Goal: Task Accomplishment & Management: Manage account settings

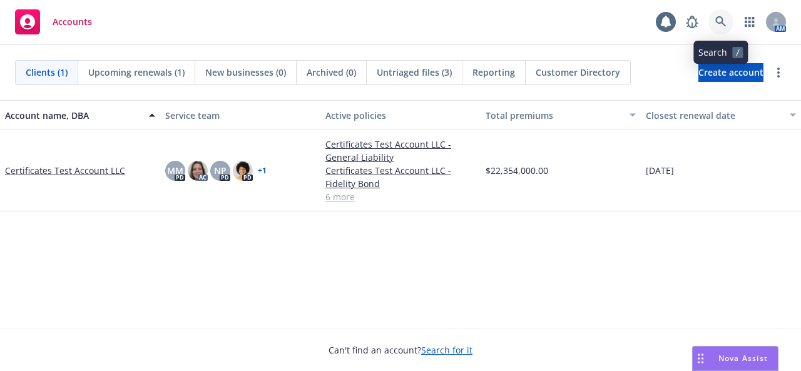
click at [720, 13] on link at bounding box center [721, 21] width 25 height 25
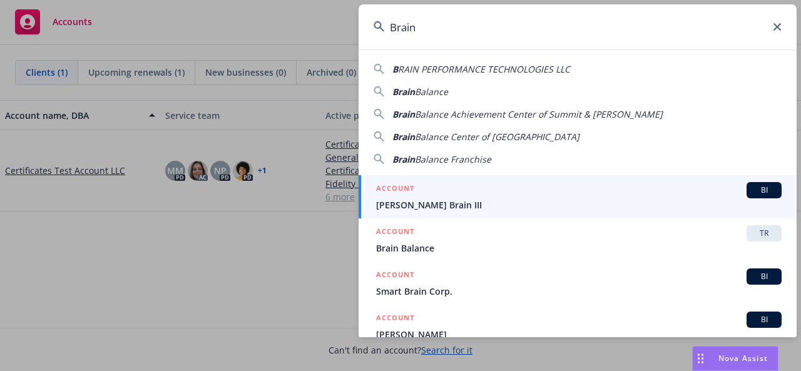
click at [427, 93] on span "Balance" at bounding box center [431, 92] width 33 height 12
type input "Brain Balance"
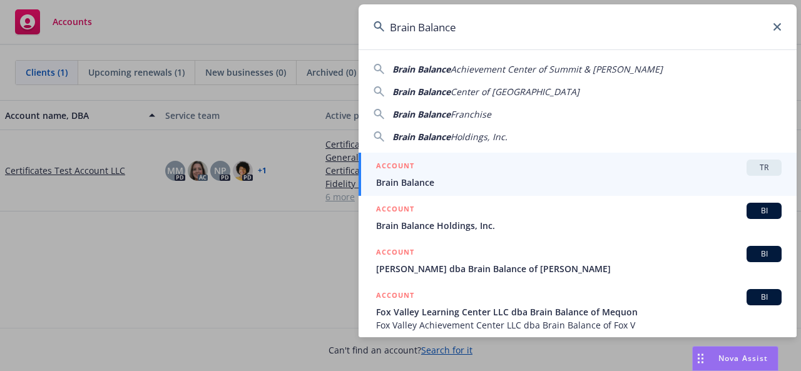
click at [426, 182] on span "Brain Balance" at bounding box center [579, 182] width 406 height 13
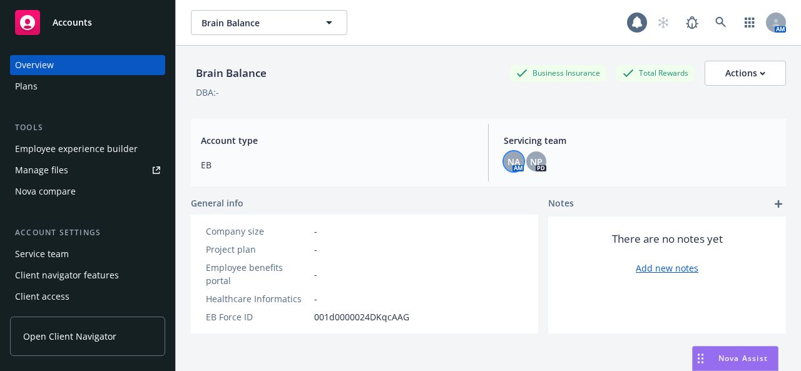
click at [512, 156] on span "NA" at bounding box center [514, 161] width 13 height 13
click at [536, 158] on span "NP" at bounding box center [536, 161] width 13 height 13
click at [420, 90] on div "DBA: -" at bounding box center [488, 92] width 595 height 13
click at [715, 18] on icon at bounding box center [720, 22] width 11 height 11
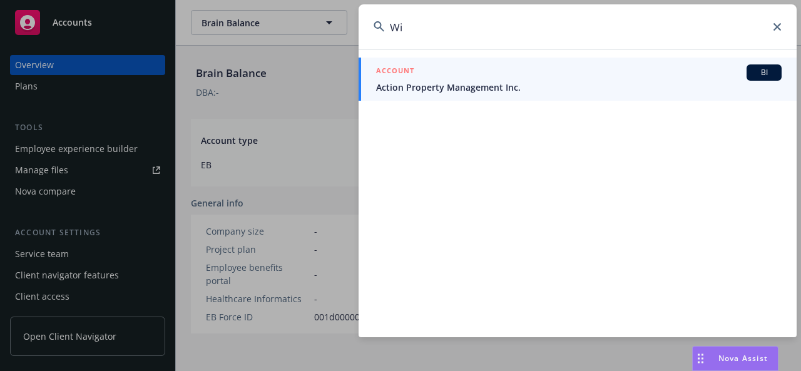
type input "W"
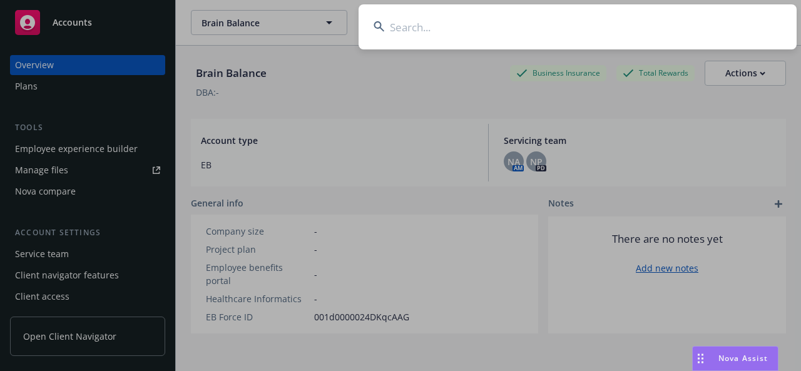
paste input "Wilson Human Capita"
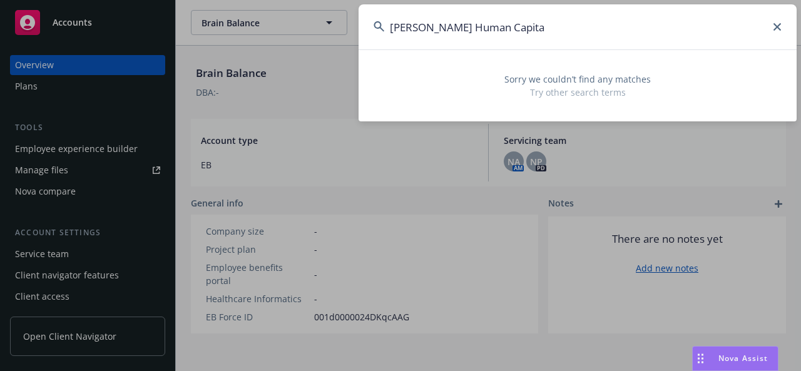
drag, startPoint x: 422, startPoint y: 28, endPoint x: 518, endPoint y: 38, distance: 96.9
click at [518, 38] on input "Wilson Human Capita" at bounding box center [578, 26] width 438 height 45
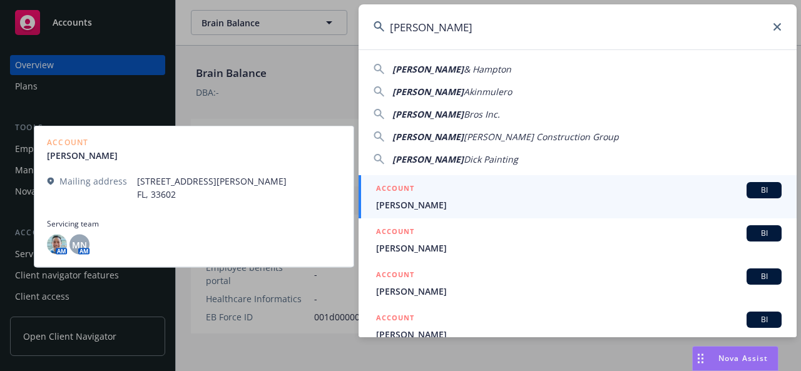
type input "Wilson"
click at [493, 197] on div "ACCOUNT BI" at bounding box center [579, 190] width 406 height 16
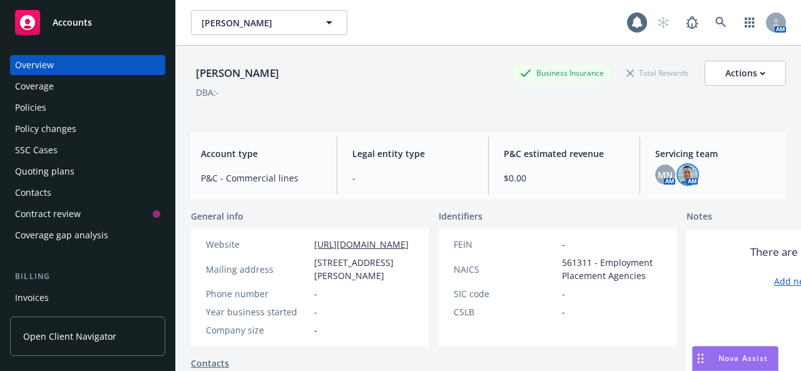
click at [686, 176] on img at bounding box center [688, 175] width 20 height 20
click at [660, 176] on span "MN" at bounding box center [665, 174] width 15 height 13
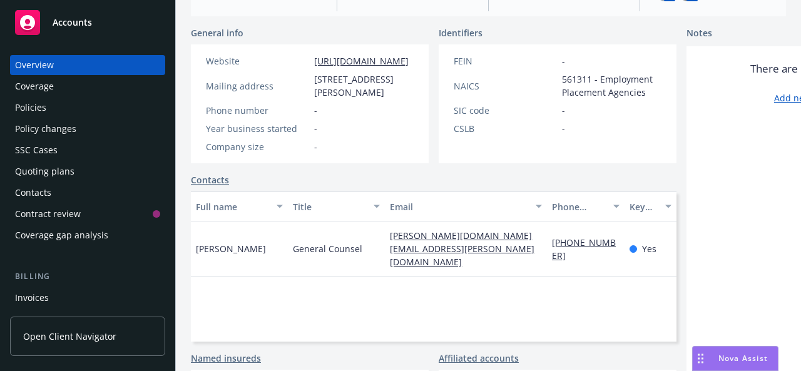
scroll to position [170, 0]
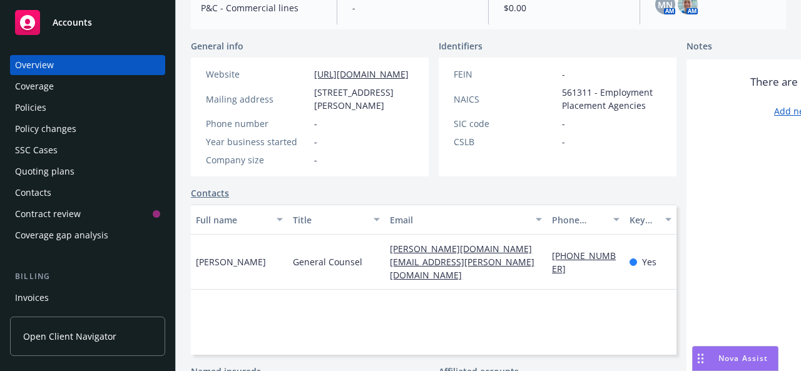
click at [60, 118] on div "Overview Coverage Policies Policy changes SSC Cases Quoting plans Contacts Cont…" at bounding box center [87, 150] width 155 height 190
click at [42, 109] on div "Policies" at bounding box center [30, 108] width 31 height 20
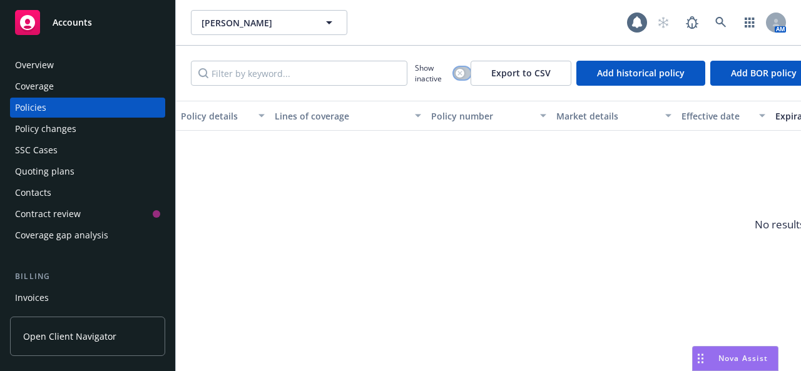
click at [466, 74] on button "button" at bounding box center [462, 73] width 17 height 13
click at [94, 68] on div "Overview" at bounding box center [87, 65] width 145 height 20
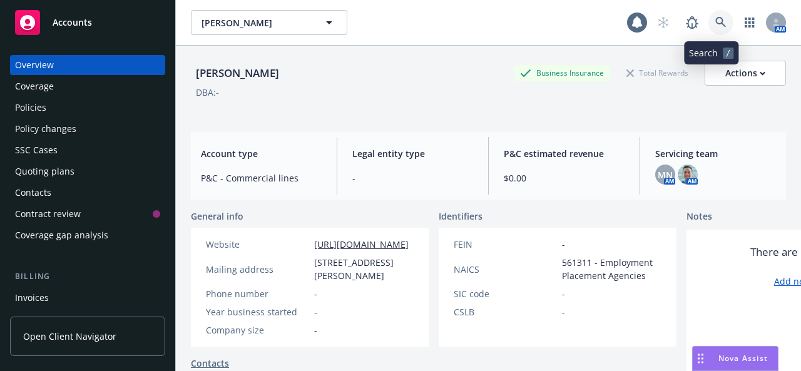
click at [715, 26] on icon at bounding box center [720, 22] width 11 height 11
click at [115, 24] on div "Accounts" at bounding box center [87, 22] width 145 height 25
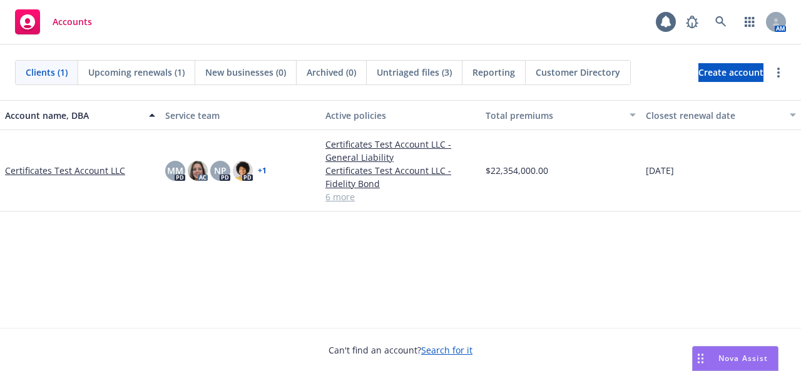
click at [56, 171] on link "Certificates Test Account LLC" at bounding box center [65, 170] width 120 height 13
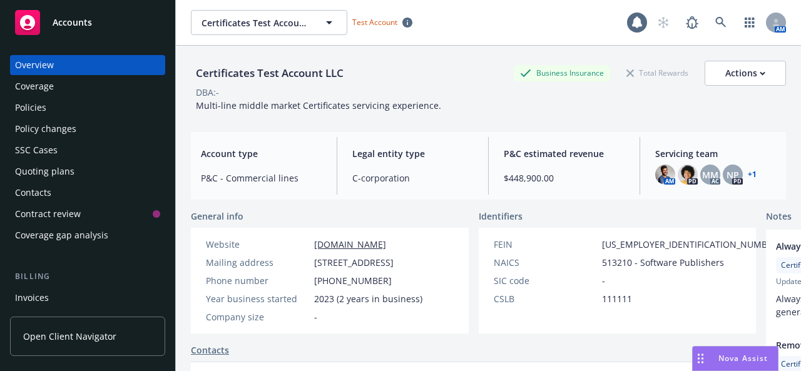
scroll to position [289, 0]
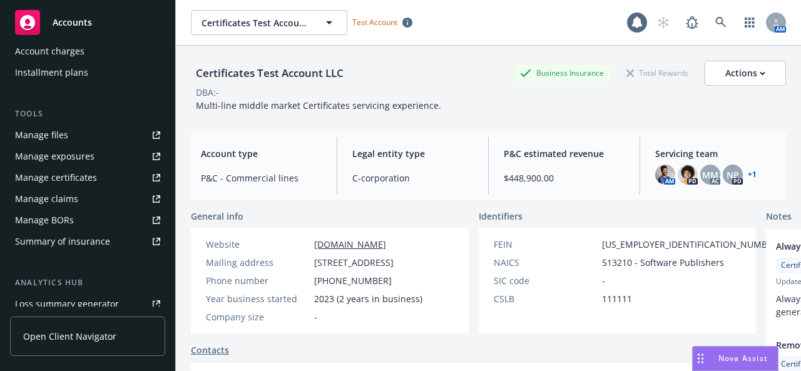
click at [64, 174] on div "Manage certificates" at bounding box center [56, 178] width 82 height 20
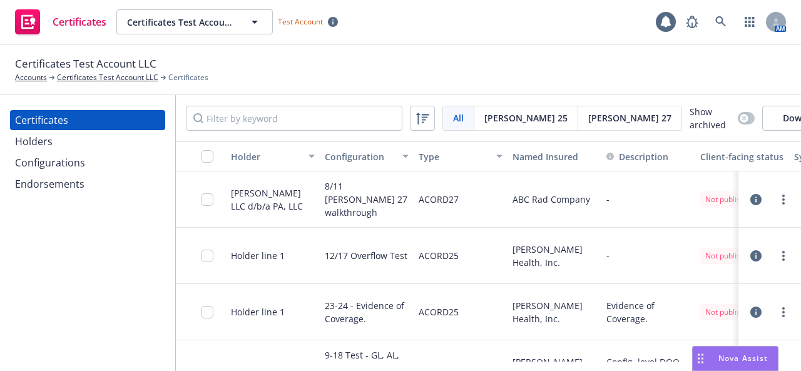
click at [581, 117] on div "[PERSON_NAME] 27" at bounding box center [629, 118] width 103 height 24
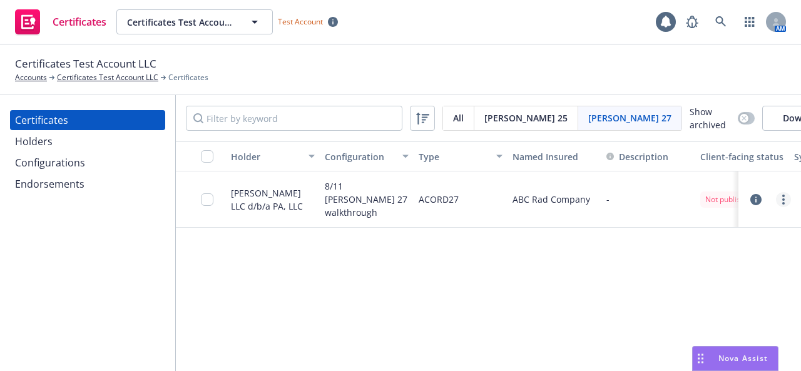
click at [784, 205] on circle "more" at bounding box center [783, 203] width 3 height 3
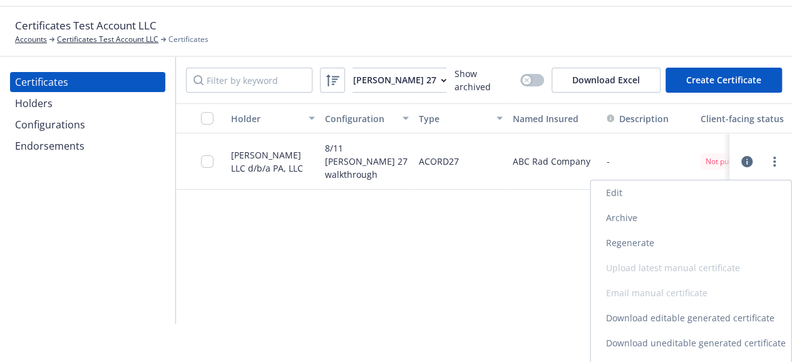
scroll to position [33, 0]
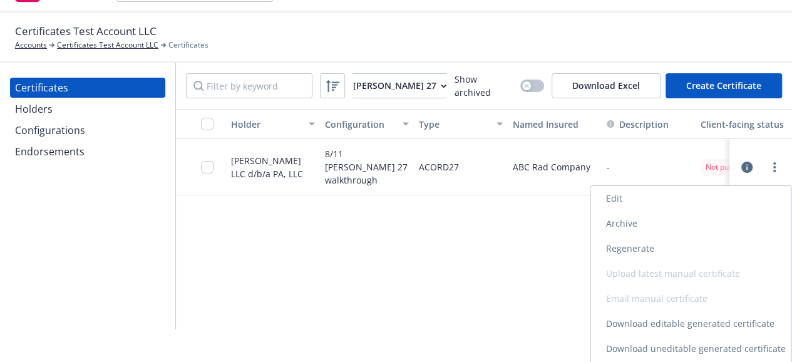
click at [614, 196] on link "Edit" at bounding box center [690, 198] width 200 height 25
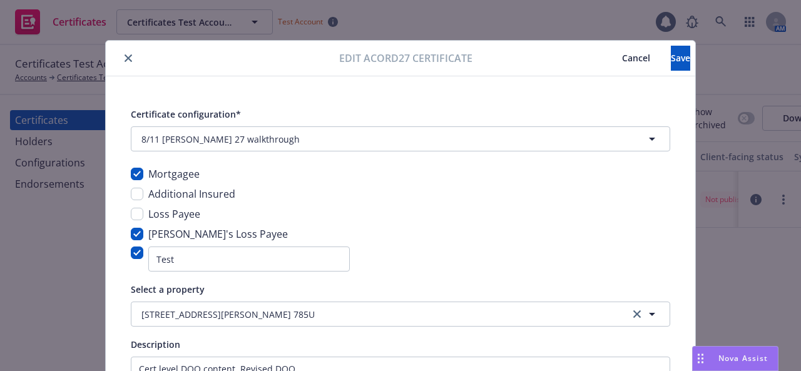
click at [622, 59] on span "Cancel" at bounding box center [636, 58] width 28 height 12
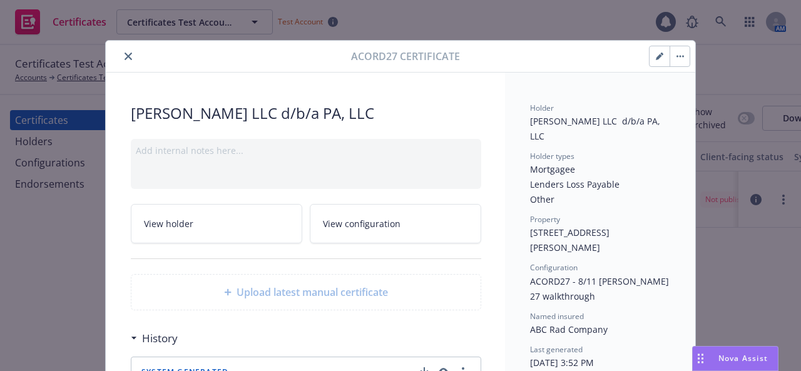
click at [675, 59] on button "button" at bounding box center [680, 56] width 20 height 20
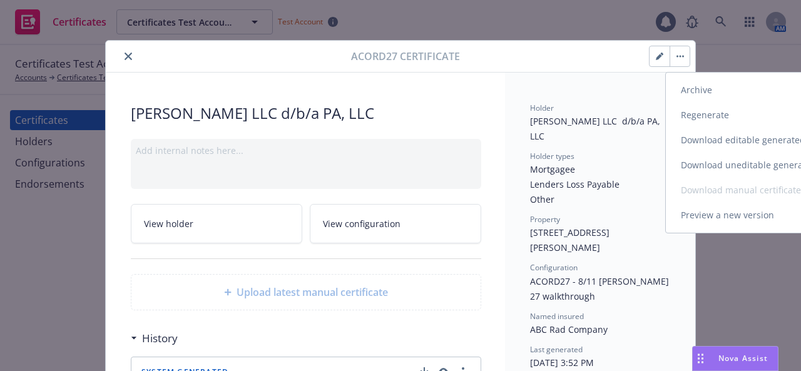
click at [685, 118] on link "Regenerate" at bounding box center [776, 115] width 220 height 25
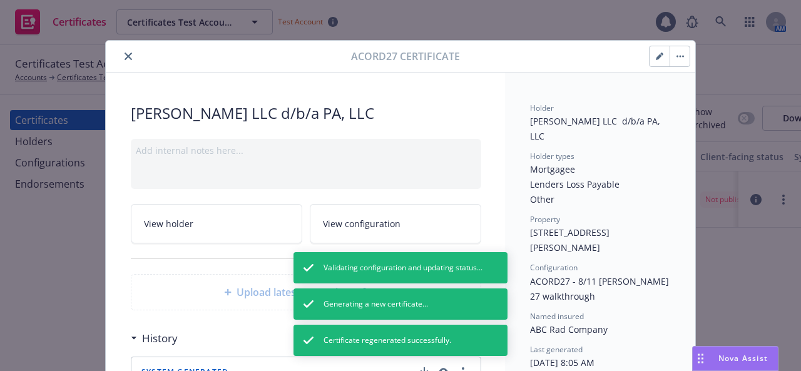
click at [674, 59] on button "button" at bounding box center [680, 56] width 20 height 20
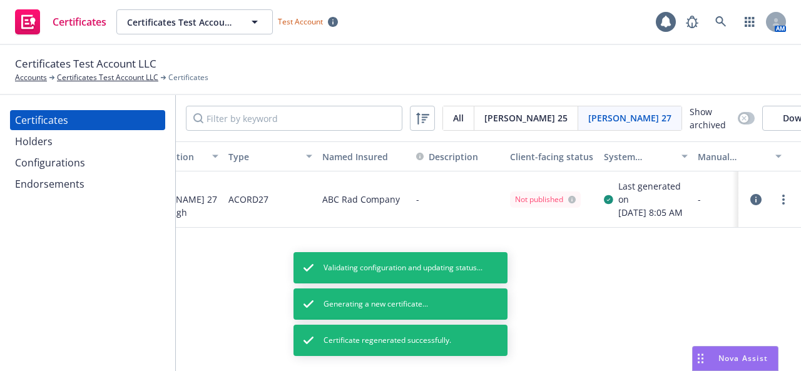
scroll to position [0, 192]
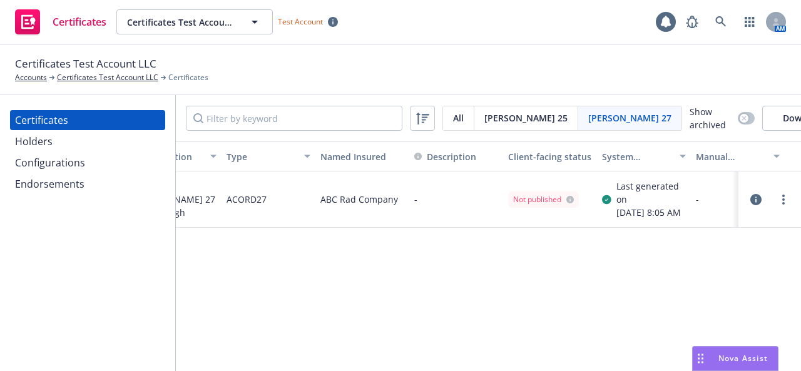
click at [759, 205] on icon "button" at bounding box center [756, 199] width 11 height 11
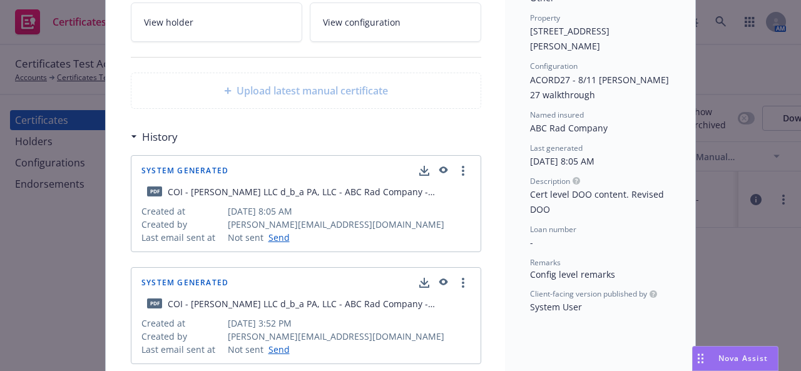
scroll to position [222, 0]
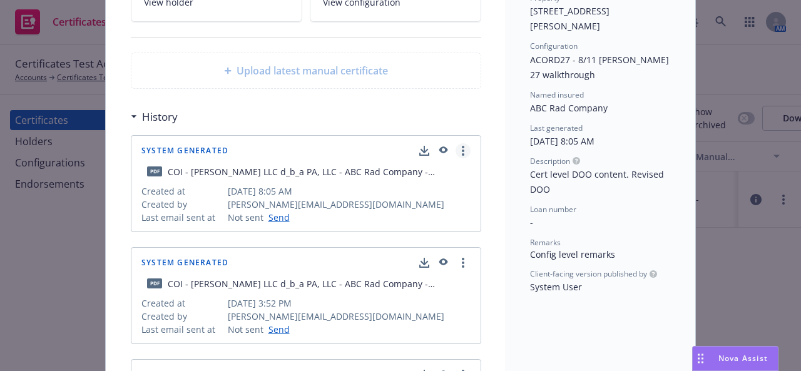
click at [462, 151] on icon "more" at bounding box center [463, 151] width 3 height 10
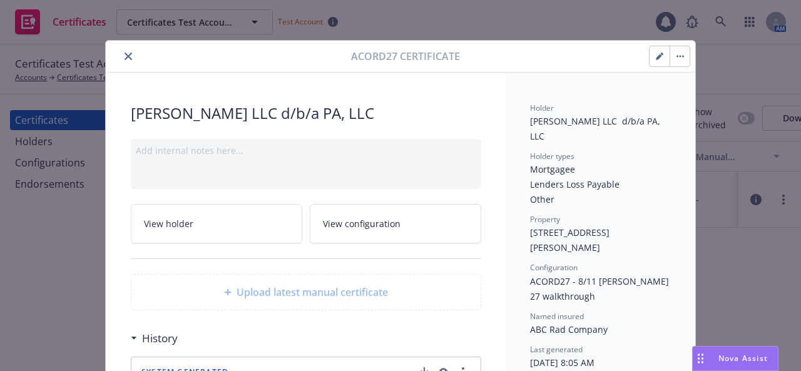
click at [121, 53] on button "close" at bounding box center [128, 56] width 15 height 15
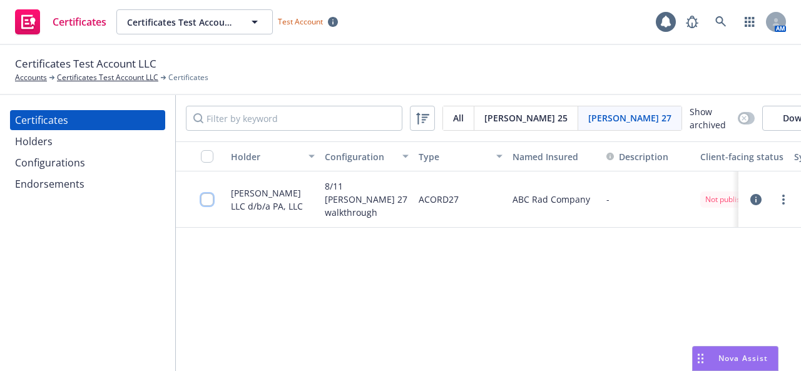
click at [212, 206] on input "checkbox" at bounding box center [207, 199] width 13 height 13
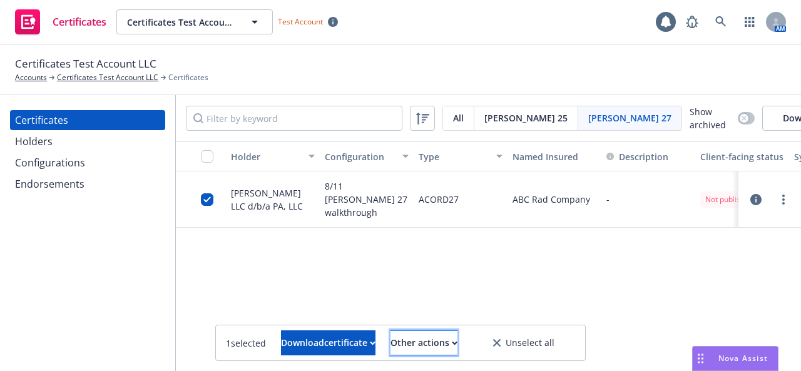
click at [458, 344] on icon "button" at bounding box center [455, 343] width 6 height 4
click at [322, 270] on div "Holder Configuration Type Named Insured Description Client-facing status System…" at bounding box center [488, 251] width 625 height 220
click at [496, 125] on div "[PERSON_NAME] 25" at bounding box center [526, 118] width 104 height 24
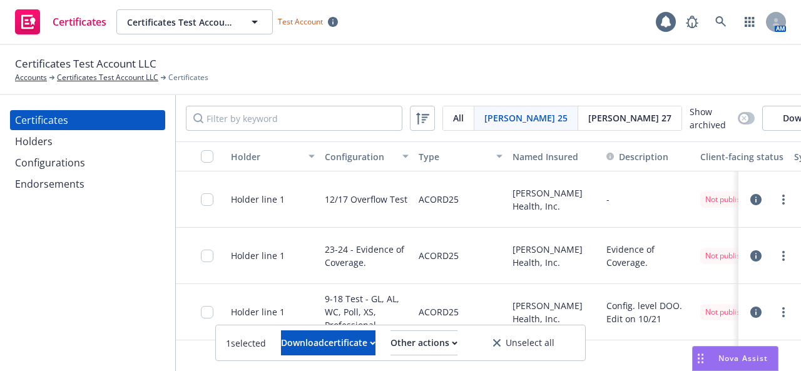
click at [496, 125] on div "[PERSON_NAME] 25" at bounding box center [526, 118] width 104 height 24
click at [453, 120] on span "All" at bounding box center [458, 117] width 11 height 13
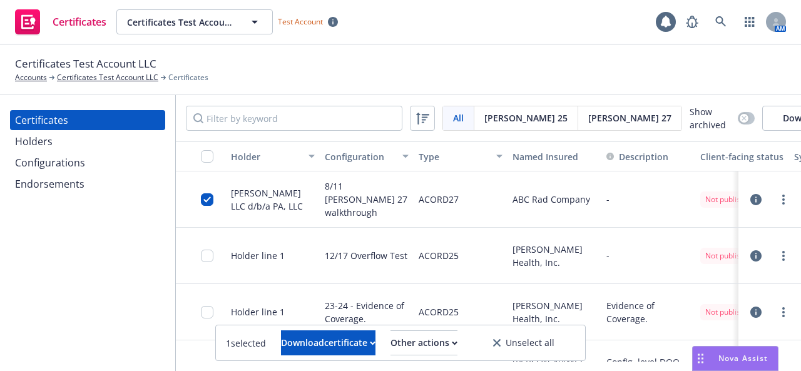
click at [213, 269] on div at bounding box center [211, 255] width 20 height 41
click at [208, 262] on input "checkbox" at bounding box center [207, 256] width 13 height 13
click at [448, 341] on div "Other actions" at bounding box center [426, 343] width 67 height 24
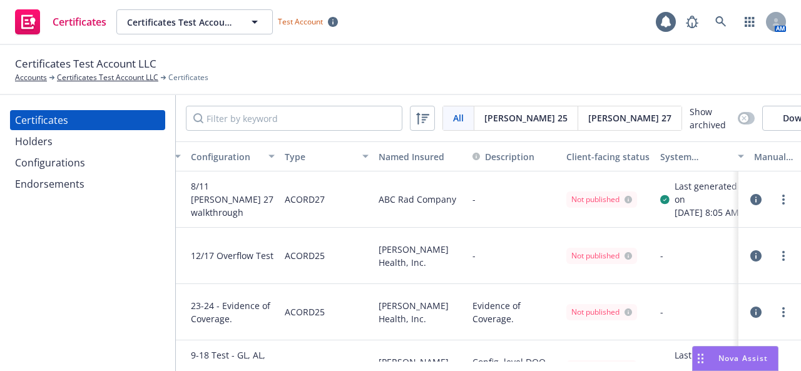
scroll to position [0, 248]
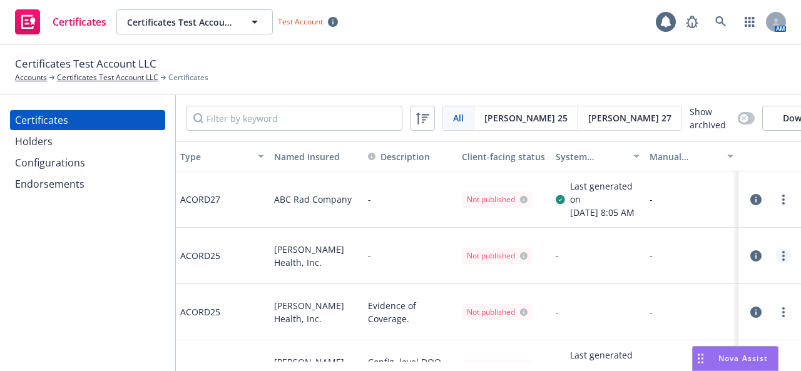
click at [776, 264] on link "more" at bounding box center [783, 255] width 15 height 15
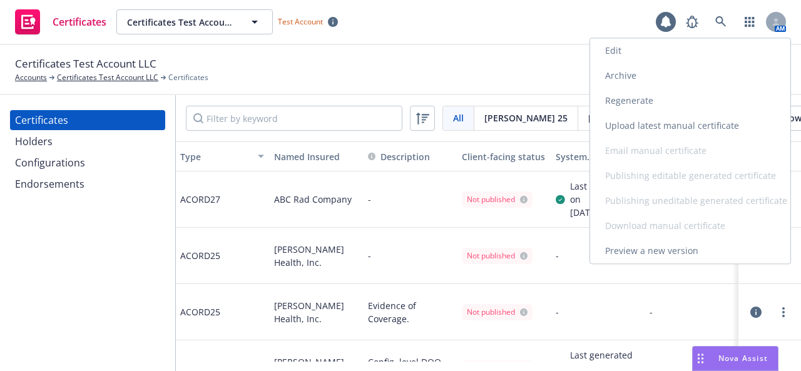
click at [696, 99] on link "Regenerate" at bounding box center [690, 100] width 200 height 25
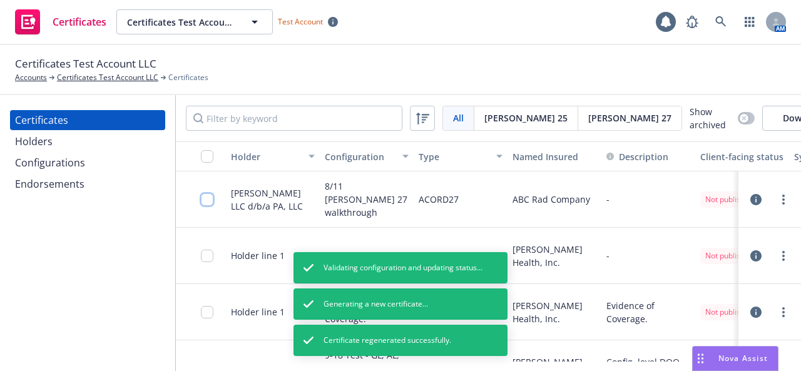
click at [207, 206] on input "checkbox" at bounding box center [207, 199] width 13 height 13
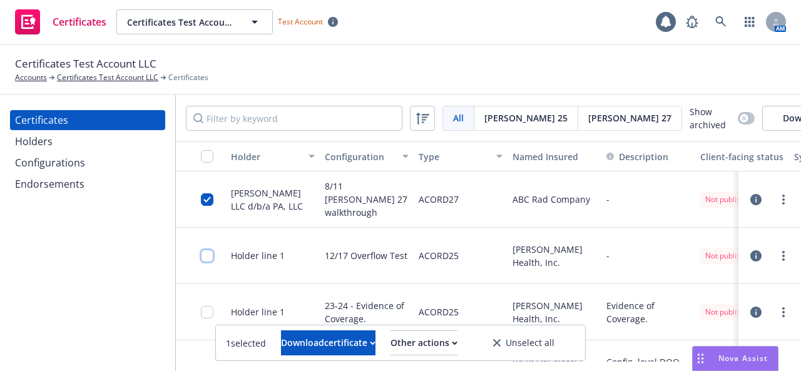
click at [208, 262] on input "checkbox" at bounding box center [207, 256] width 13 height 13
click at [426, 342] on div "Other actions" at bounding box center [426, 343] width 67 height 24
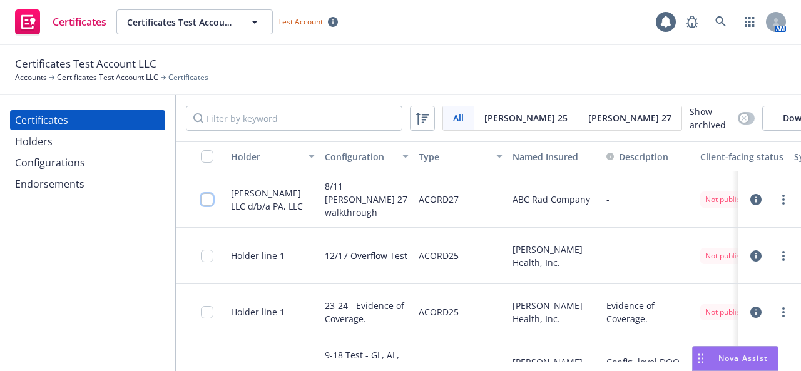
click at [208, 206] on input "checkbox" at bounding box center [207, 199] width 13 height 13
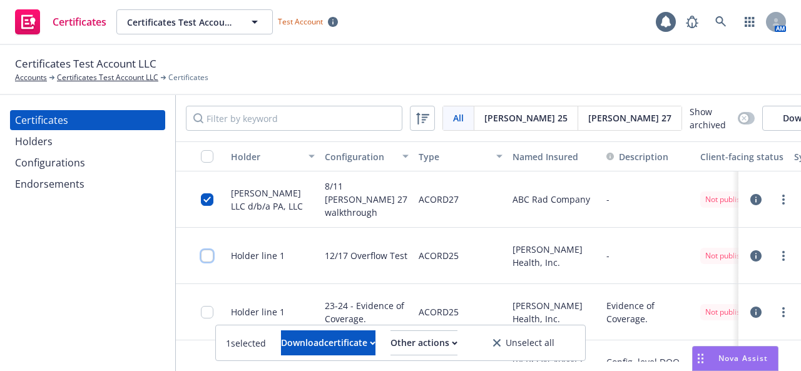
click at [208, 262] on input "checkbox" at bounding box center [207, 256] width 13 height 13
click at [777, 207] on link "more" at bounding box center [783, 199] width 15 height 15
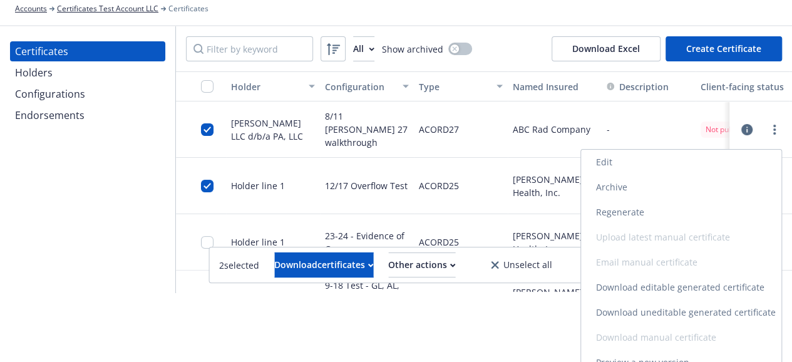
scroll to position [82, 0]
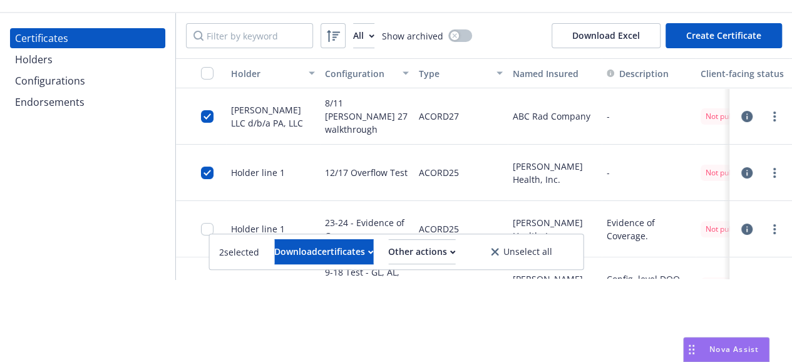
click at [523, 280] on html "Certificates Certificates Test Account LLC Certificates Test Account LLC Test A…" at bounding box center [396, 99] width 792 height 362
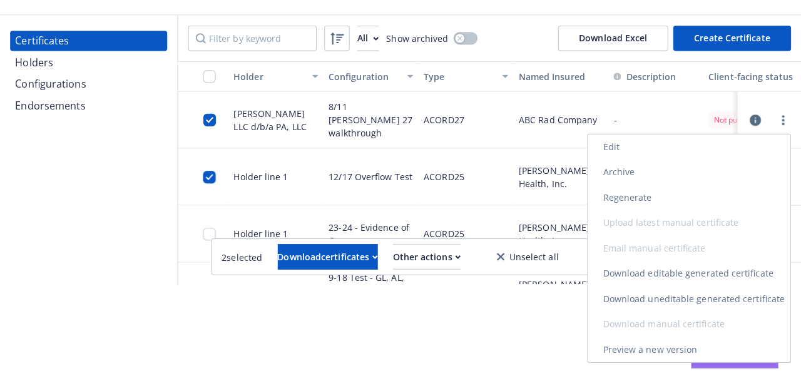
scroll to position [0, 0]
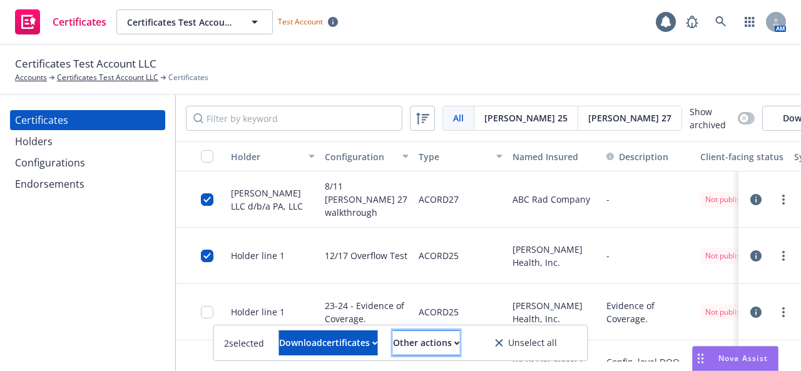
click at [460, 345] on button "Other actions" at bounding box center [426, 342] width 67 height 25
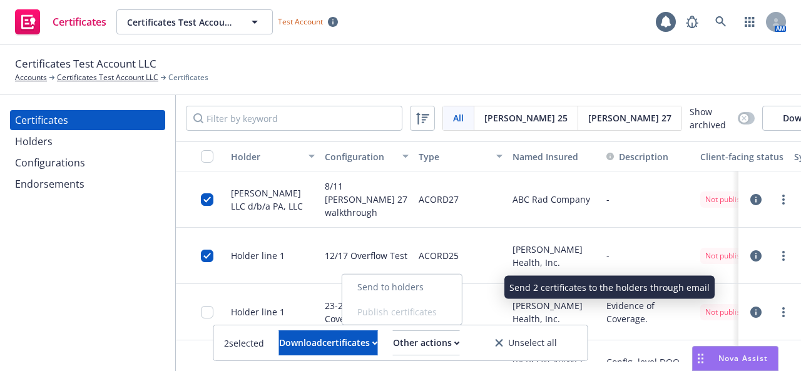
click at [447, 290] on link "Send to holders" at bounding box center [402, 287] width 120 height 25
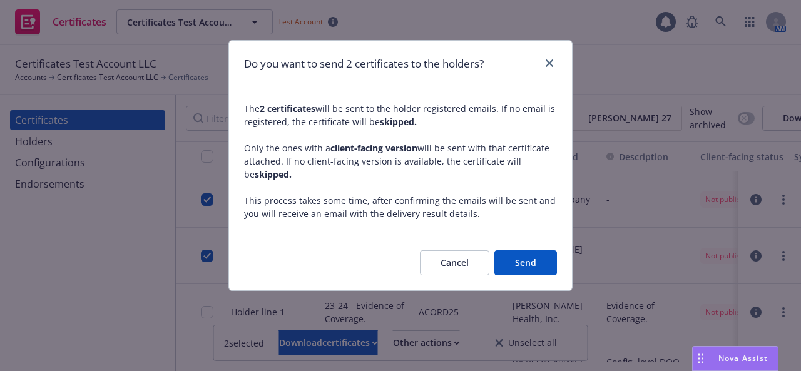
click at [439, 265] on button "Cancel" at bounding box center [454, 262] width 69 height 25
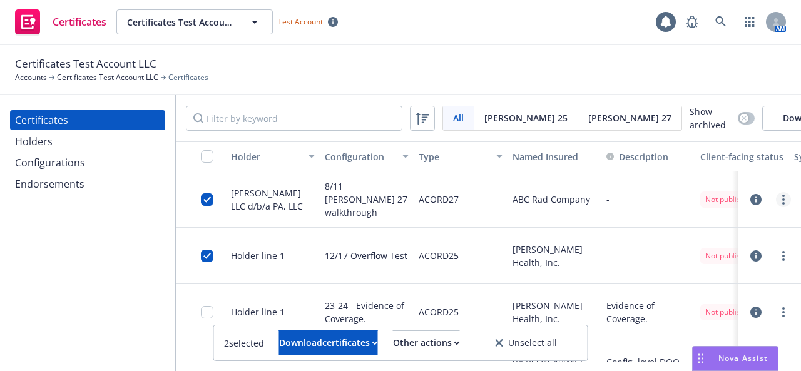
click at [776, 207] on link "more" at bounding box center [783, 199] width 15 height 15
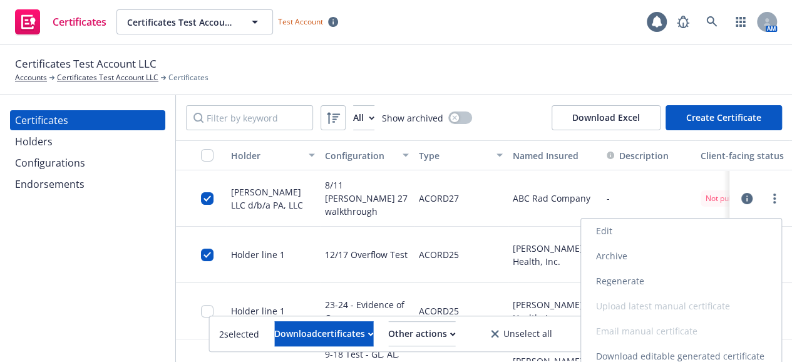
click at [643, 230] on link "Edit" at bounding box center [681, 230] width 200 height 25
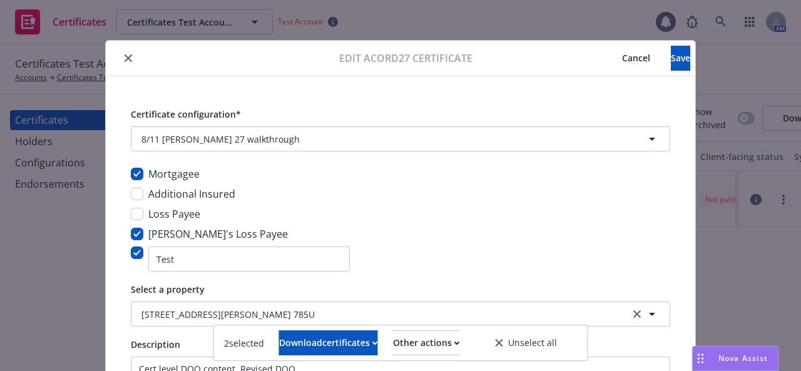
scroll to position [305, 0]
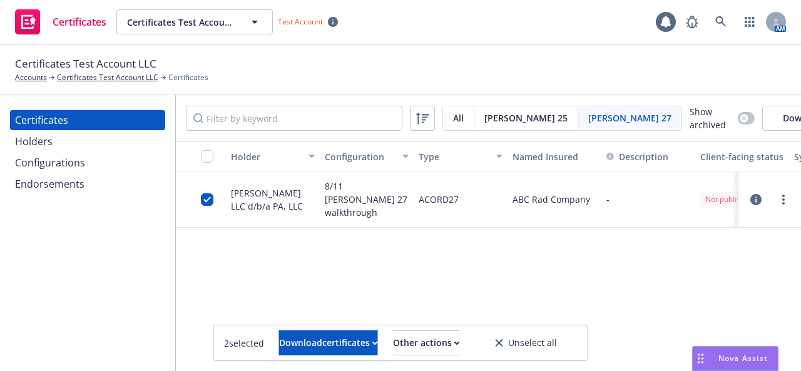
click at [557, 344] on span "Unselect all" at bounding box center [532, 343] width 49 height 9
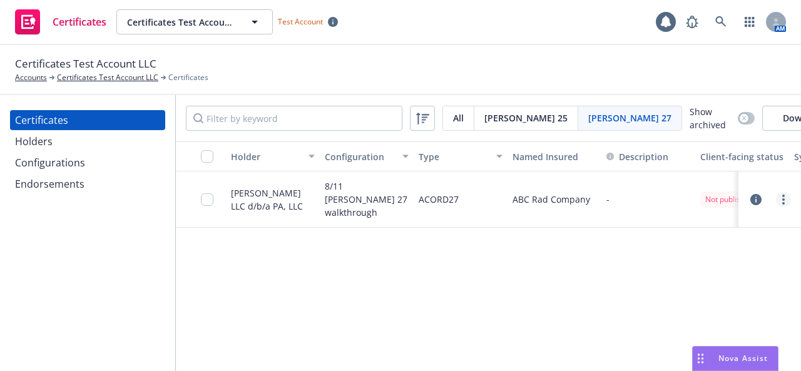
click at [780, 201] on link "more" at bounding box center [783, 199] width 15 height 15
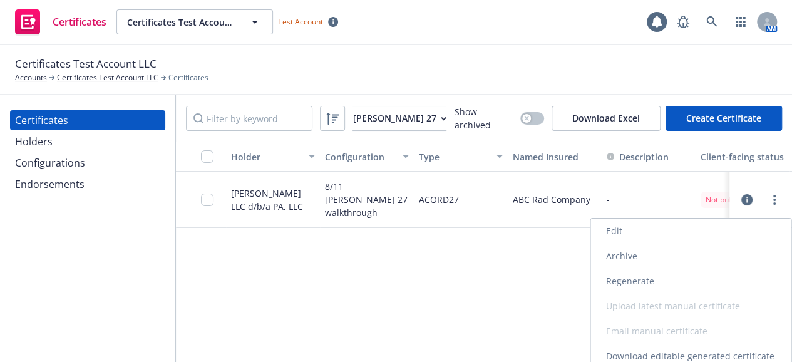
click at [646, 233] on link "Edit" at bounding box center [690, 230] width 200 height 25
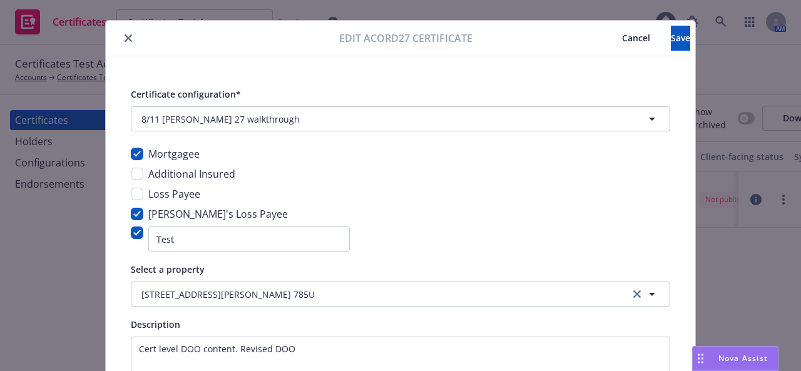
scroll to position [16, 0]
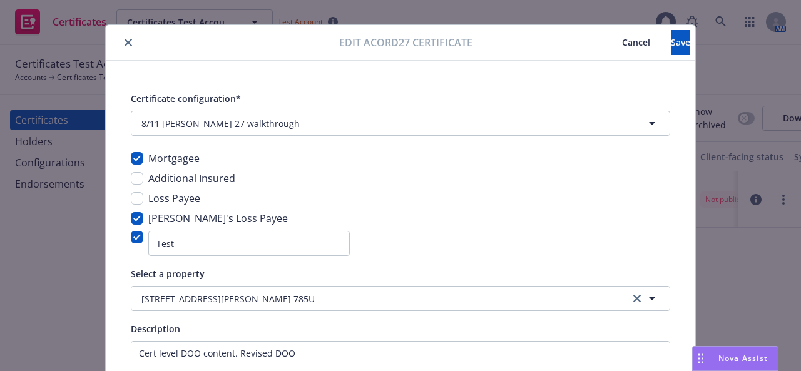
click at [622, 44] on span "Cancel" at bounding box center [636, 42] width 28 height 12
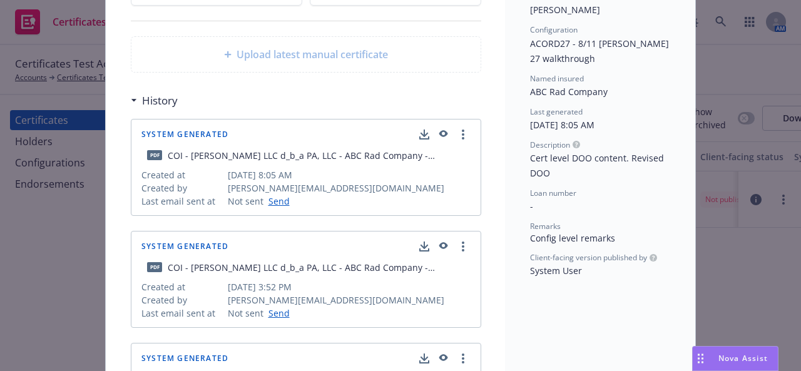
scroll to position [131, 0]
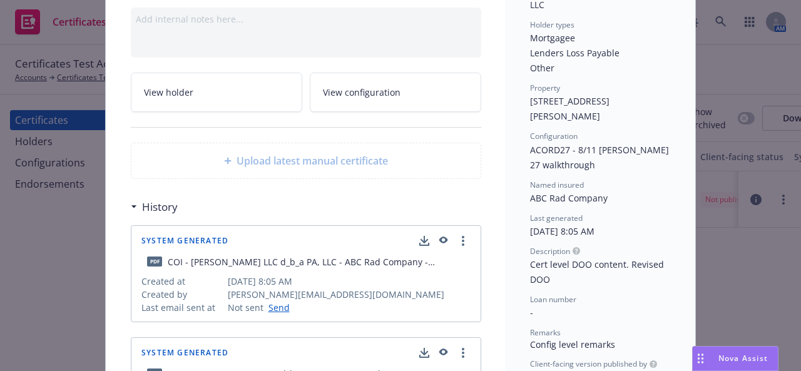
click at [275, 307] on link "Send" at bounding box center [277, 307] width 26 height 13
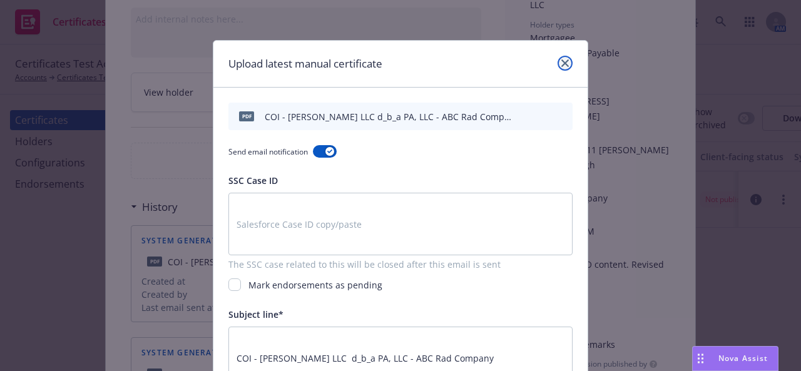
click at [561, 59] on icon "close" at bounding box center [565, 63] width 8 height 8
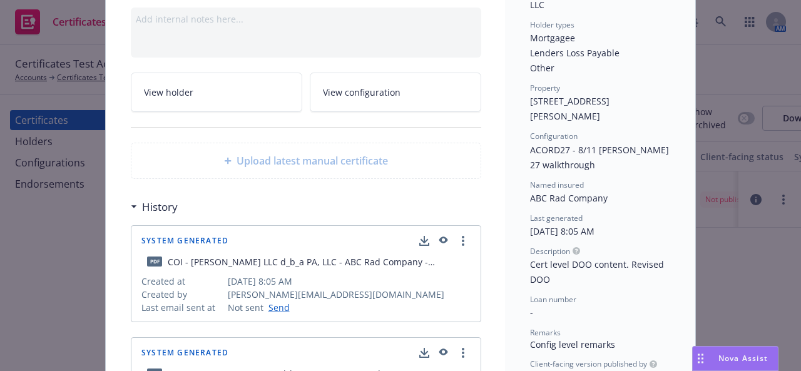
scroll to position [0, 0]
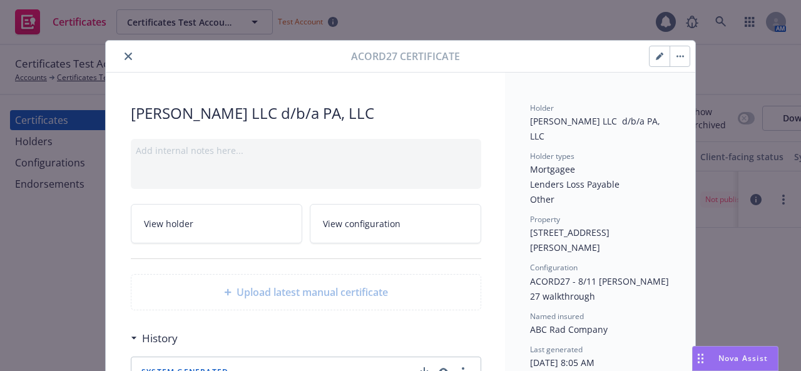
click at [125, 57] on icon "close" at bounding box center [129, 57] width 8 height 8
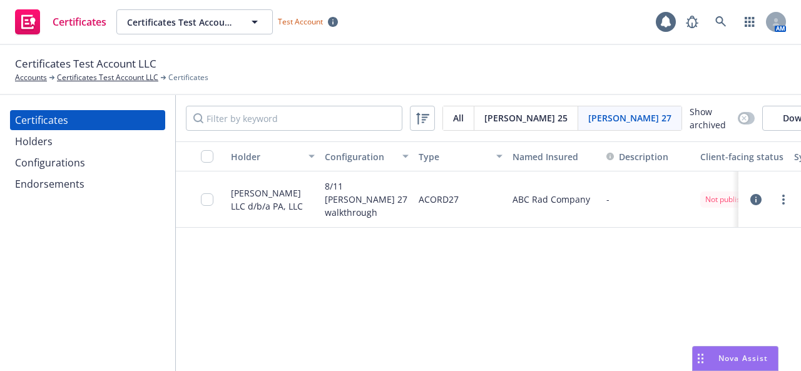
click at [448, 121] on div "All" at bounding box center [458, 118] width 31 height 24
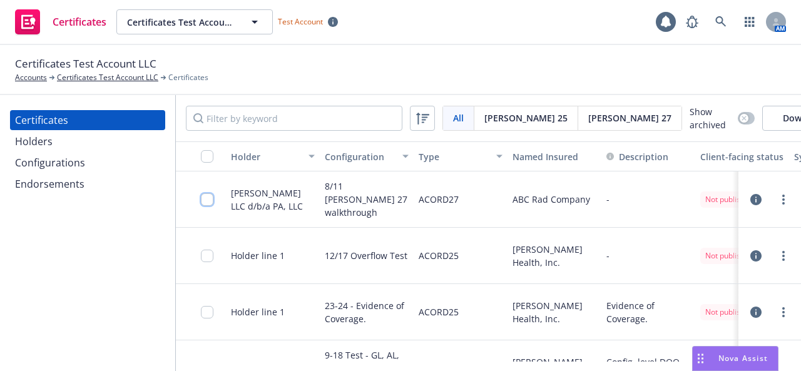
click at [202, 206] on input "checkbox" at bounding box center [207, 199] width 13 height 13
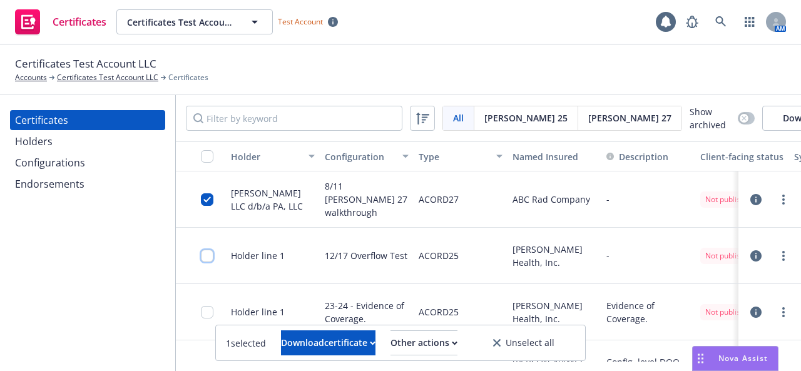
click at [207, 262] on input "checkbox" at bounding box center [207, 256] width 13 height 13
click at [437, 341] on div "Other actions" at bounding box center [426, 343] width 67 height 24
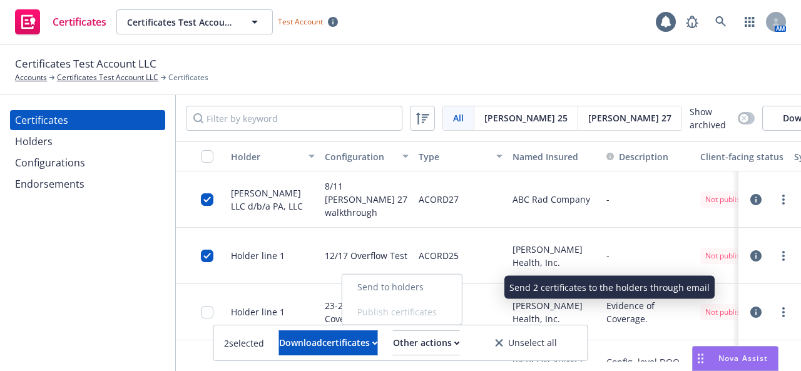
click at [430, 290] on link "Send to holders" at bounding box center [402, 287] width 120 height 25
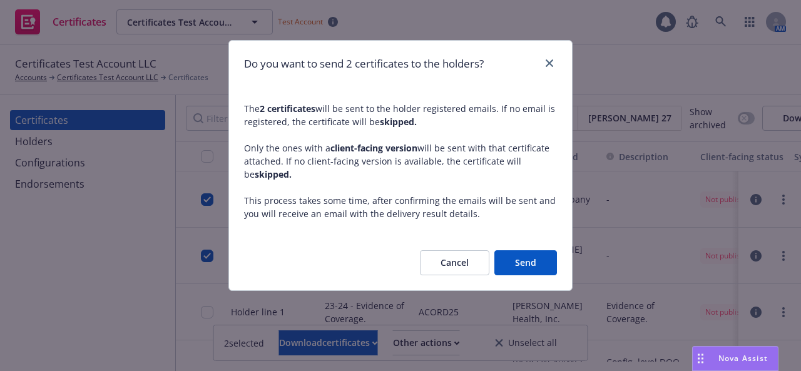
click at [530, 255] on button "Send" at bounding box center [525, 262] width 63 height 25
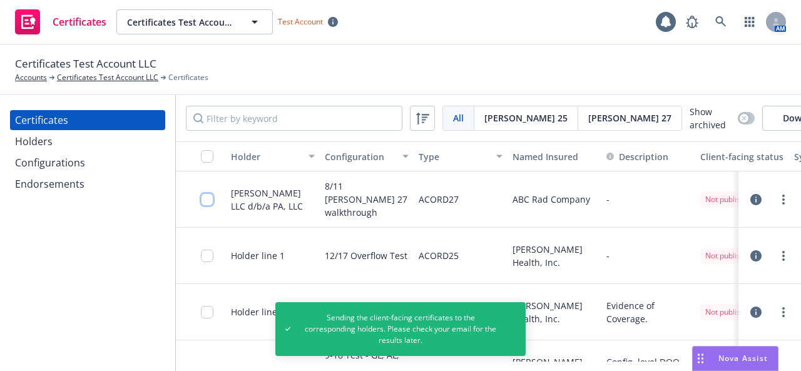
click at [208, 206] on input "checkbox" at bounding box center [207, 199] width 13 height 13
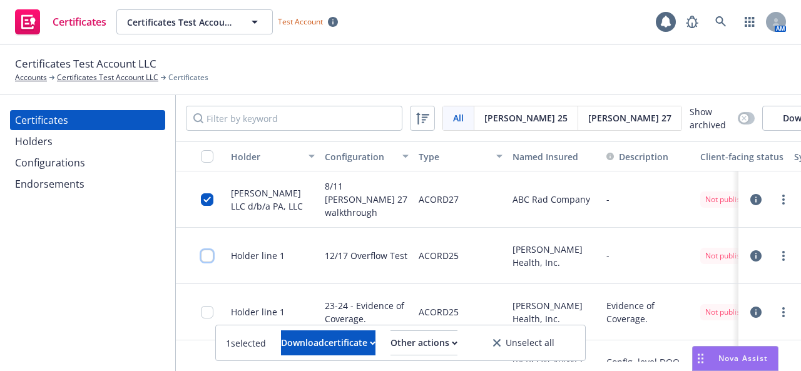
click at [205, 262] on input "checkbox" at bounding box center [207, 256] width 13 height 13
click at [458, 341] on div "Other actions" at bounding box center [426, 343] width 67 height 24
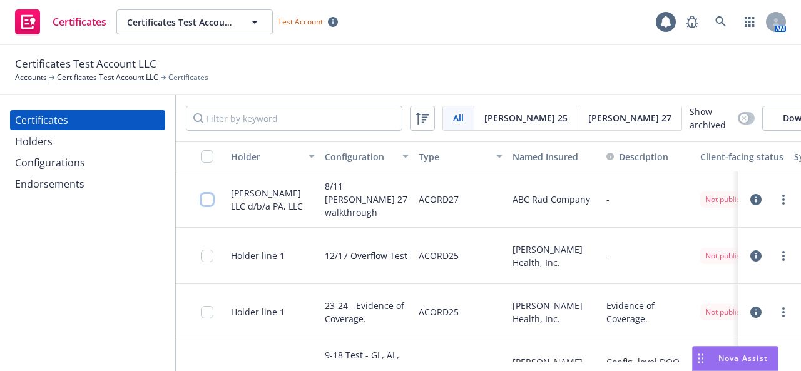
click at [208, 199] on input "checkbox" at bounding box center [207, 199] width 13 height 13
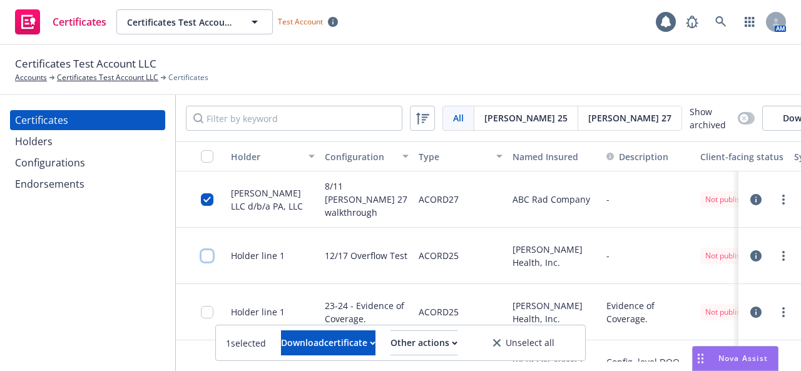
click at [208, 262] on input "checkbox" at bounding box center [207, 256] width 13 height 13
click at [450, 347] on div "Other actions" at bounding box center [426, 343] width 67 height 24
click at [0, 243] on div "Certificates Holders Configurations Endorsements" at bounding box center [87, 233] width 175 height 276
